Goal: Information Seeking & Learning: Learn about a topic

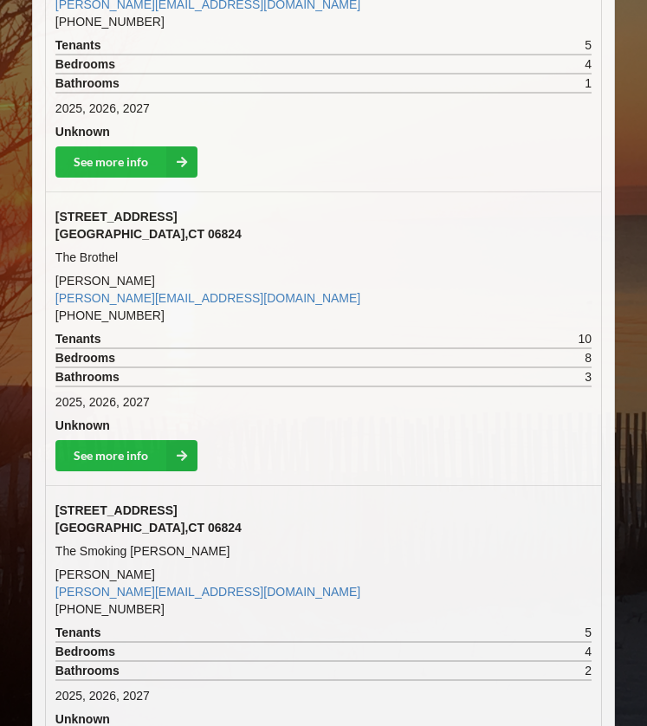
scroll to position [1652, 0]
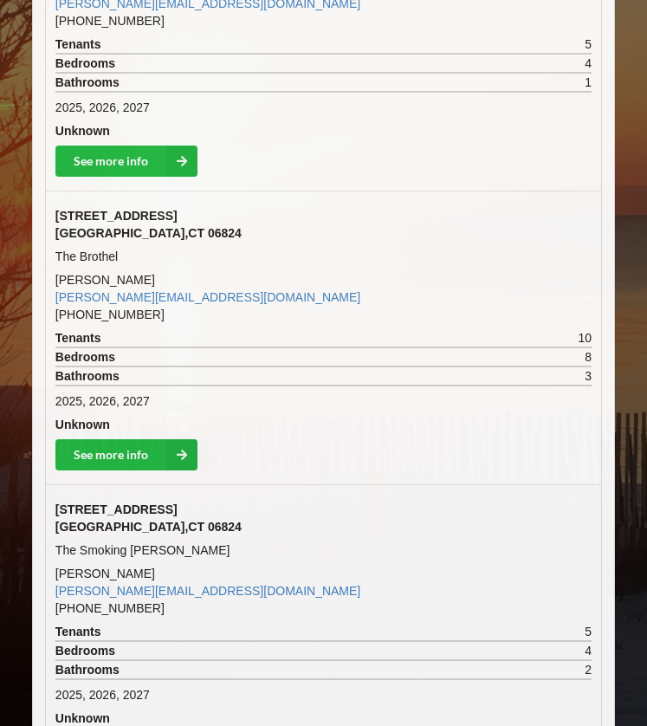
click at [199, 520] on td "1059 Reef Road Fairfield , CT 06824" at bounding box center [323, 517] width 554 height 41
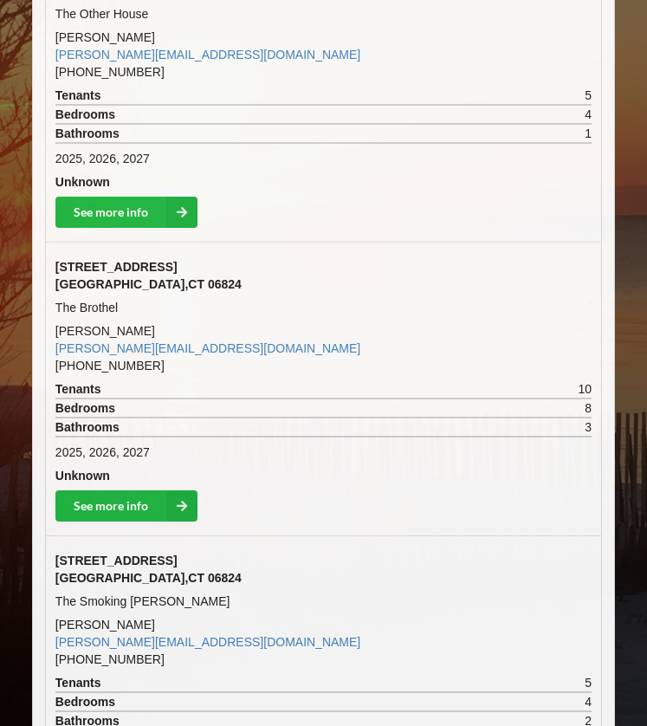
scroll to position [1074, 0]
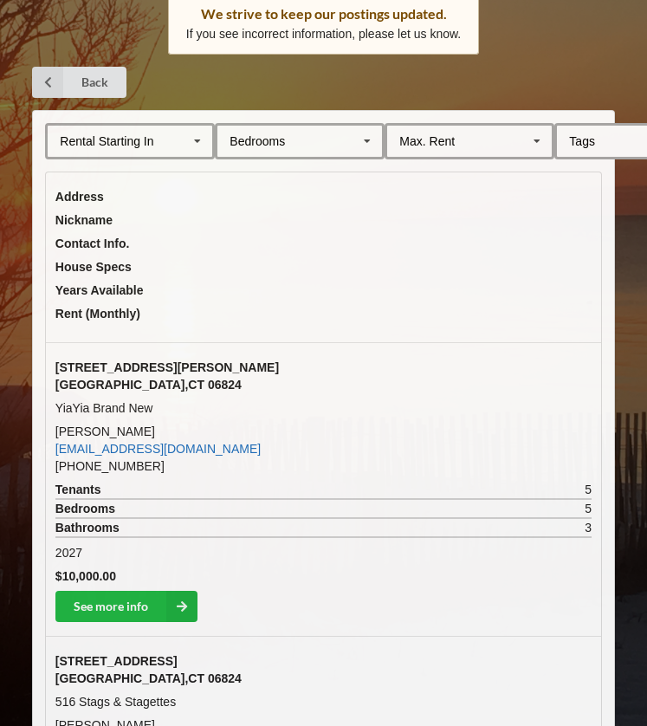
scroll to position [333, 0]
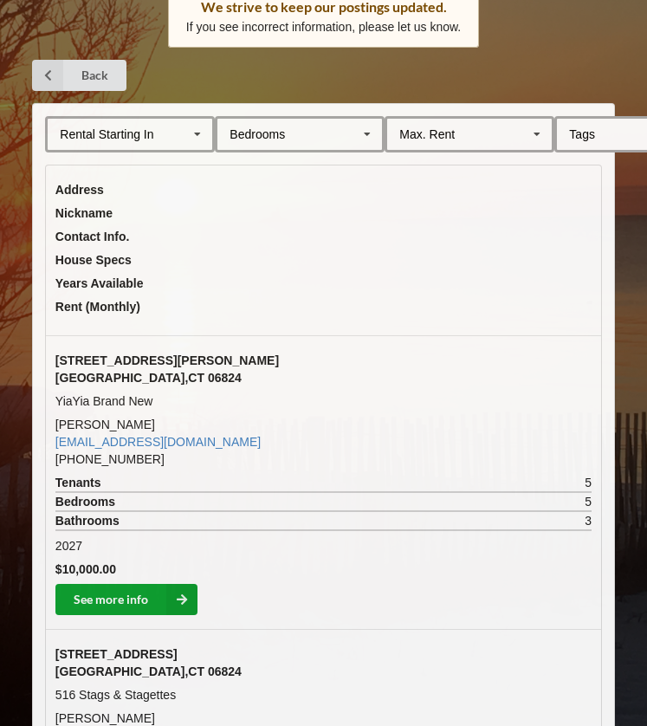
click at [120, 601] on link "See more info" at bounding box center [126, 599] width 142 height 31
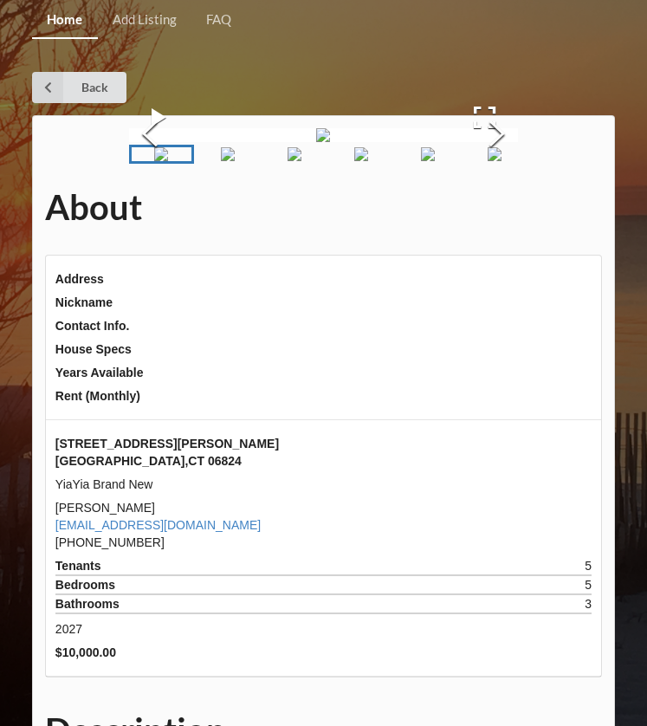
click at [235, 161] on img "Go to Slide 2" at bounding box center [228, 154] width 14 height 14
click at [268, 161] on img "Go to Slide 3" at bounding box center [261, 154] width 14 height 14
click at [299, 161] on img "Go to Slide 4" at bounding box center [293, 154] width 14 height 14
click at [329, 161] on img "Go to Slide 5" at bounding box center [326, 154] width 14 height 14
click at [353, 161] on img "Go to Slide 6" at bounding box center [358, 154] width 14 height 14
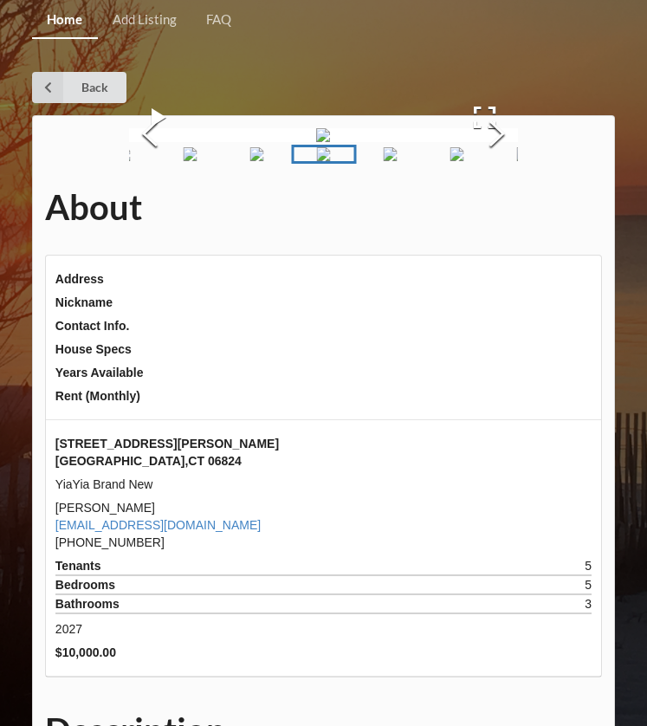
click at [398, 161] on img "Go to Slide 7" at bounding box center [391, 154] width 14 height 14
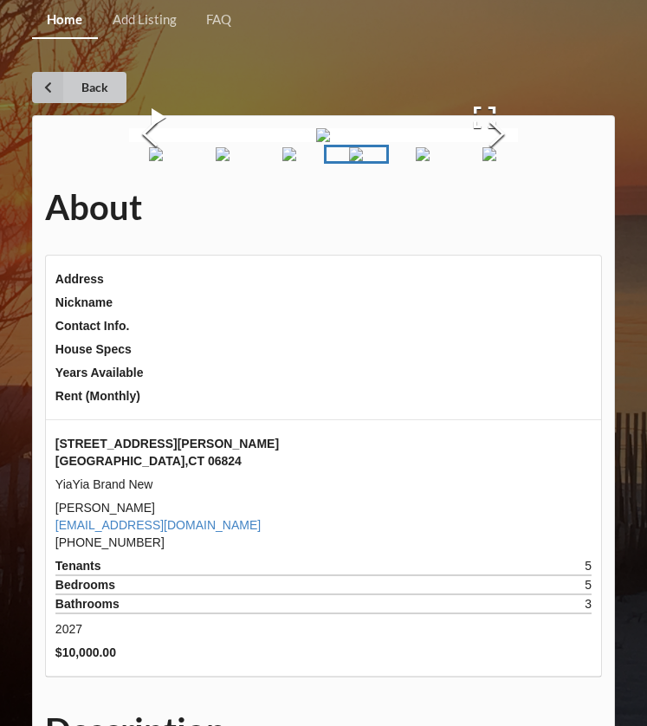
click at [66, 90] on link "Back" at bounding box center [79, 87] width 94 height 31
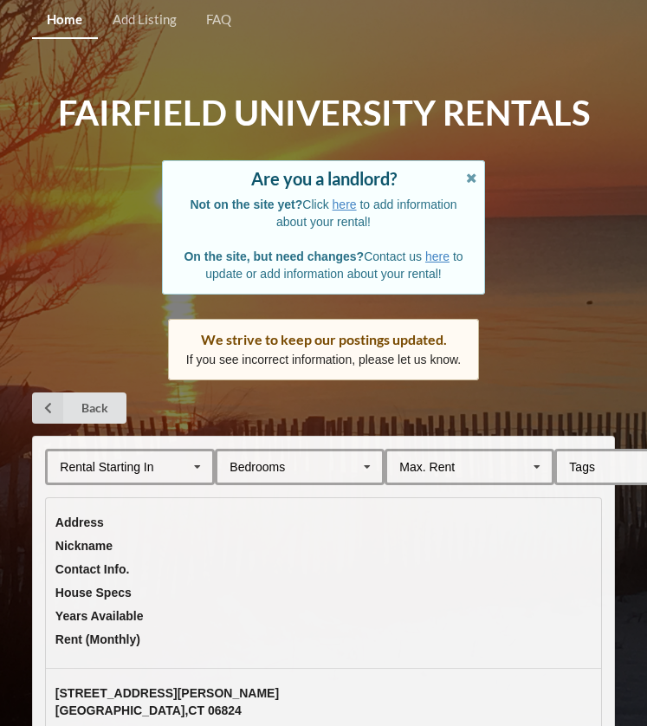
click at [197, 465] on icon at bounding box center [197, 467] width 26 height 32
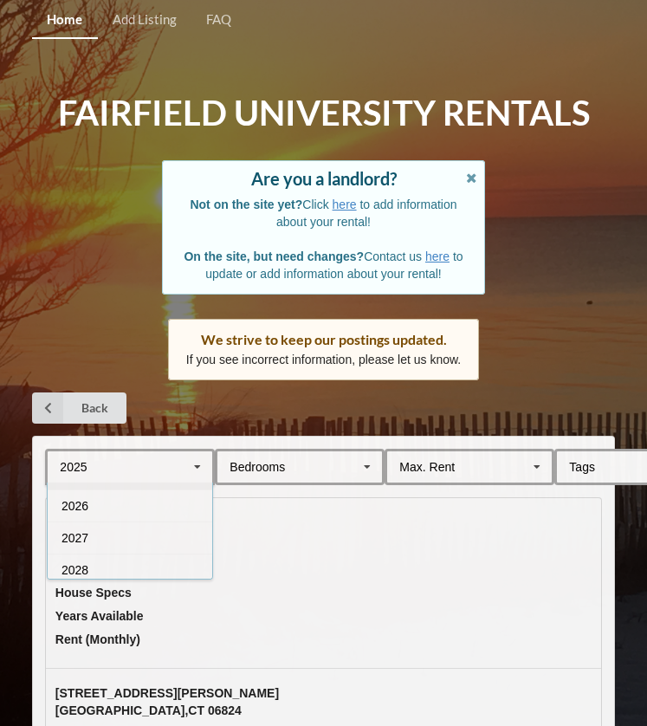
scroll to position [31, 0]
click at [121, 560] on div "2028" at bounding box center [130, 563] width 165 height 32
click at [486, 470] on div "Max. Rent $4,000 $5,000 $6,000 $7,000 $8,000 $9,000 $10,000 $11,000 $12,000 $13…" at bounding box center [470, 467] width 170 height 36
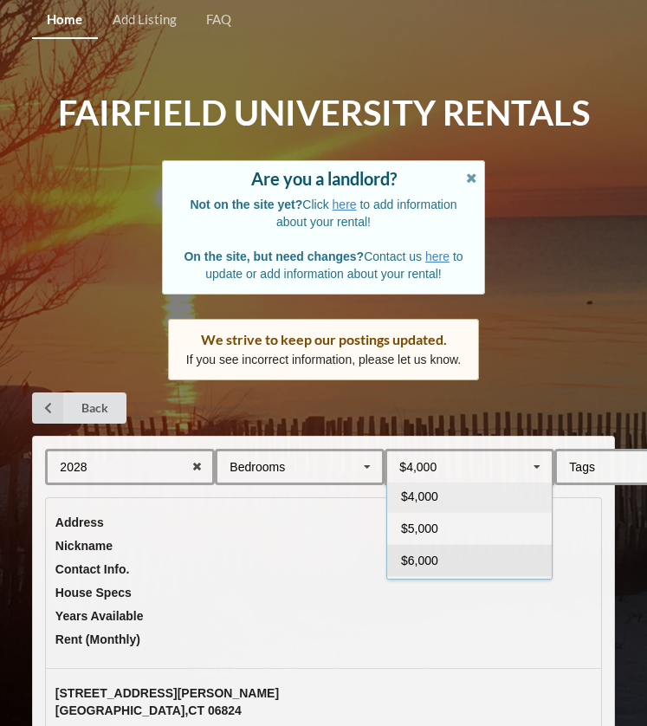
scroll to position [0, 0]
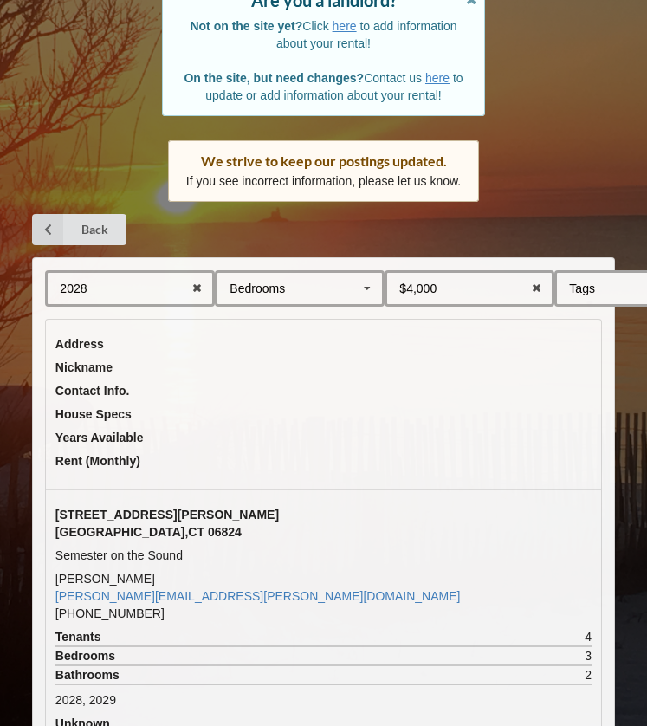
scroll to position [265, 0]
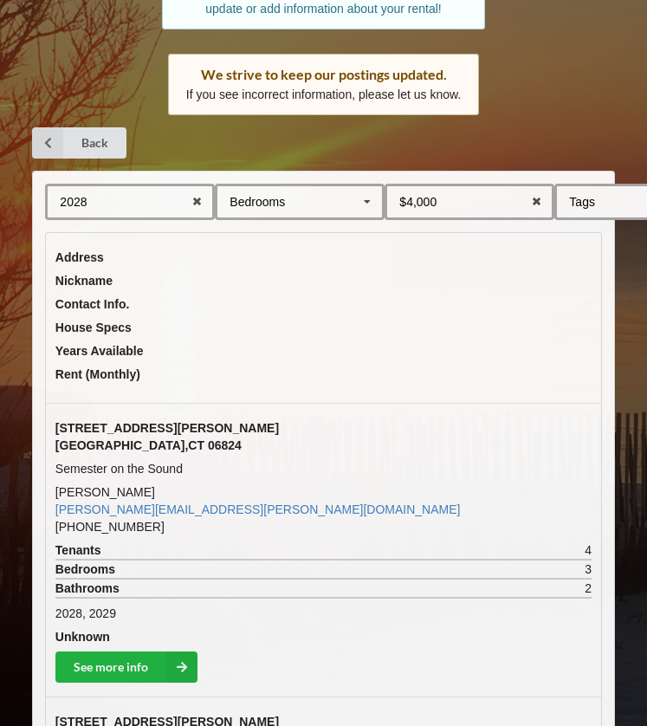
click at [332, 206] on div "Bedrooms 1 2 3 4 5 6 7 8" at bounding box center [300, 202] width 170 height 36
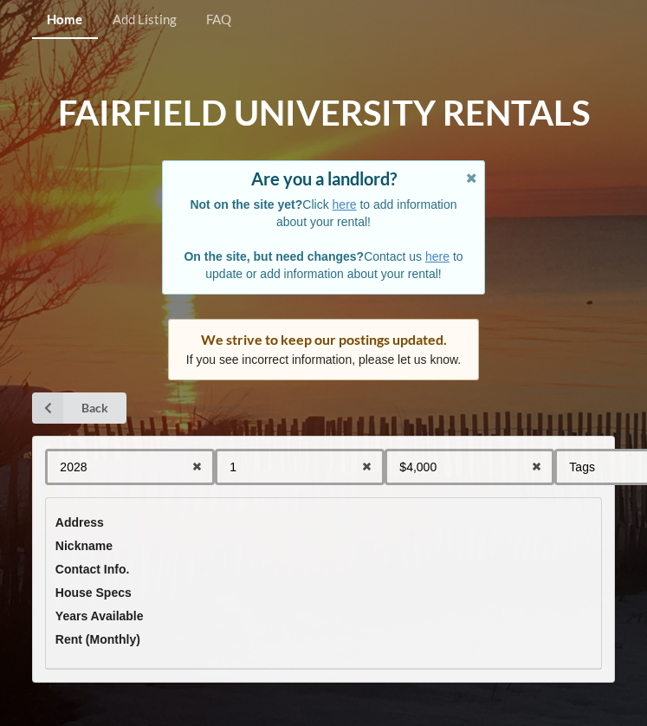
scroll to position [0, 0]
click at [267, 456] on div "1 1 2 3 4 5 6 7 8" at bounding box center [300, 467] width 170 height 36
click at [364, 457] on icon at bounding box center [366, 467] width 27 height 32
click at [528, 380] on div "Home Add Listing FAQ Fairfield University Rentals Are you a landlord? Not on th…" at bounding box center [323, 363] width 647 height 726
click at [368, 466] on icon at bounding box center [366, 467] width 27 height 32
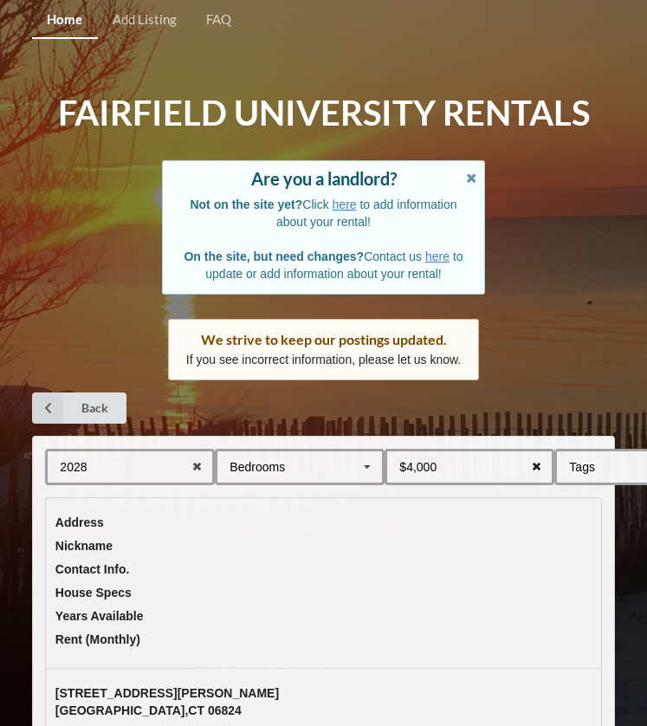
click at [538, 468] on icon at bounding box center [536, 467] width 27 height 32
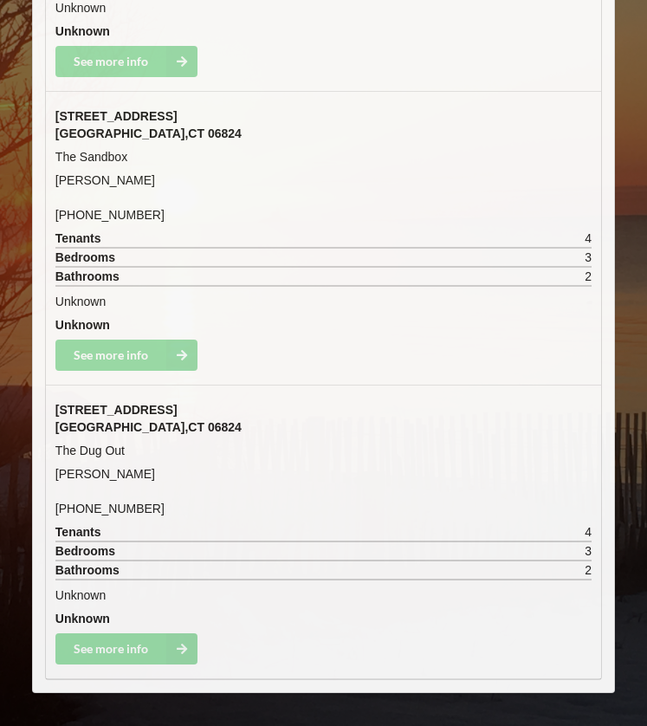
scroll to position [2047, 0]
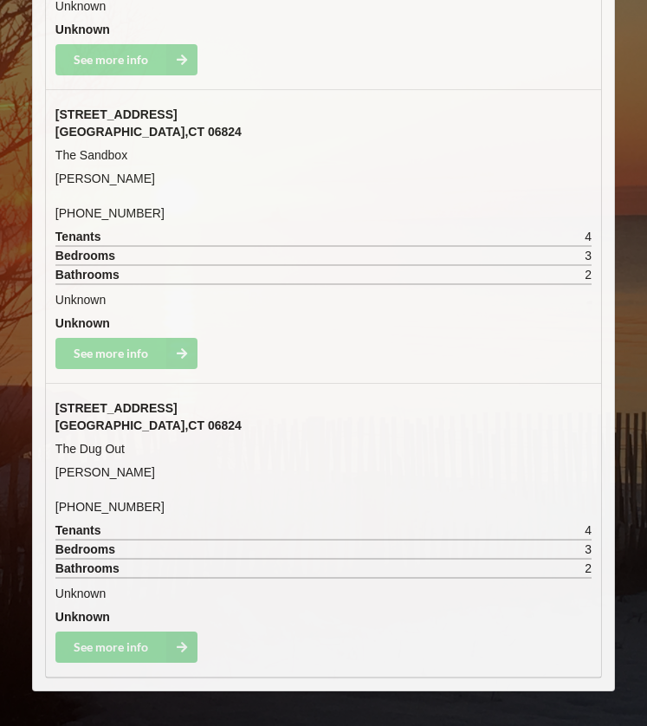
click at [115, 125] on span "[GEOGRAPHIC_DATA]" at bounding box center [148, 132] width 186 height 14
click at [135, 133] on span "[GEOGRAPHIC_DATA]" at bounding box center [148, 132] width 186 height 14
click at [102, 359] on td "See more info" at bounding box center [323, 352] width 554 height 37
click at [109, 353] on td "See more info" at bounding box center [323, 352] width 554 height 37
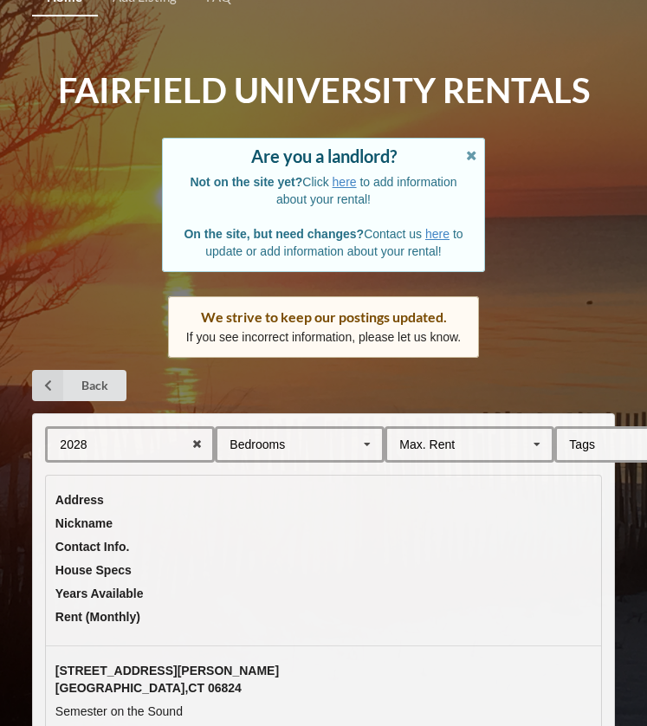
scroll to position [0, 0]
